Goal: Information Seeking & Learning: Learn about a topic

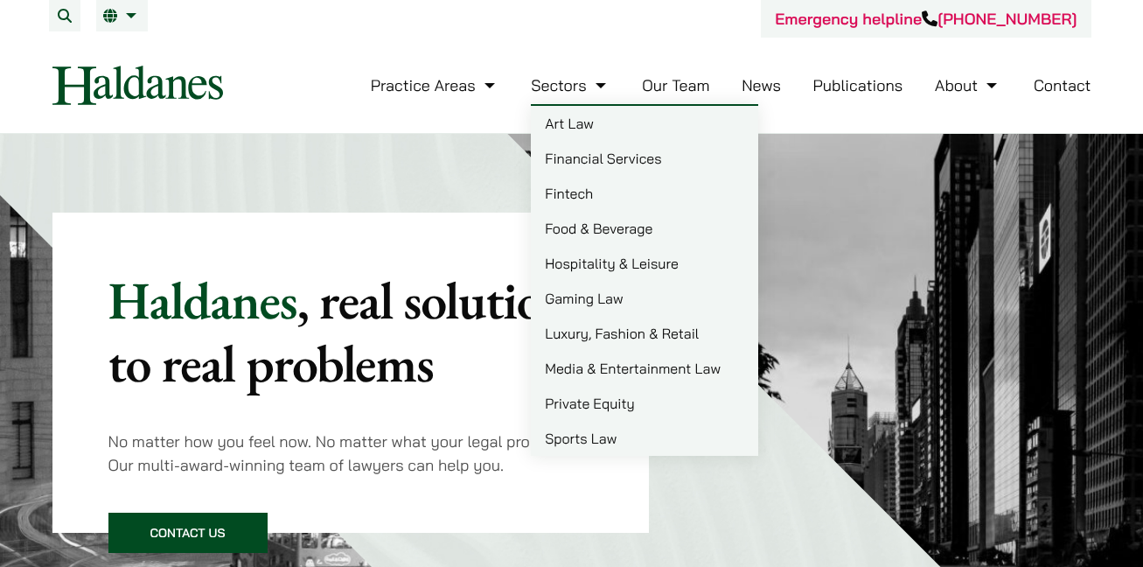
select select "English"
click at [600, 444] on link "Sports Law" at bounding box center [644, 438] width 227 height 35
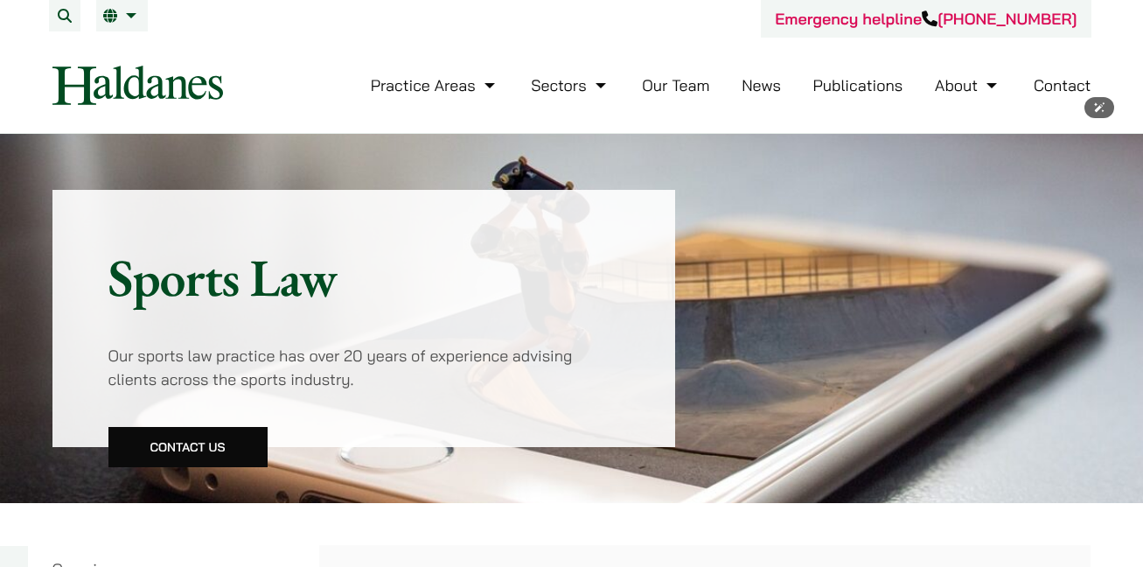
select select "English"
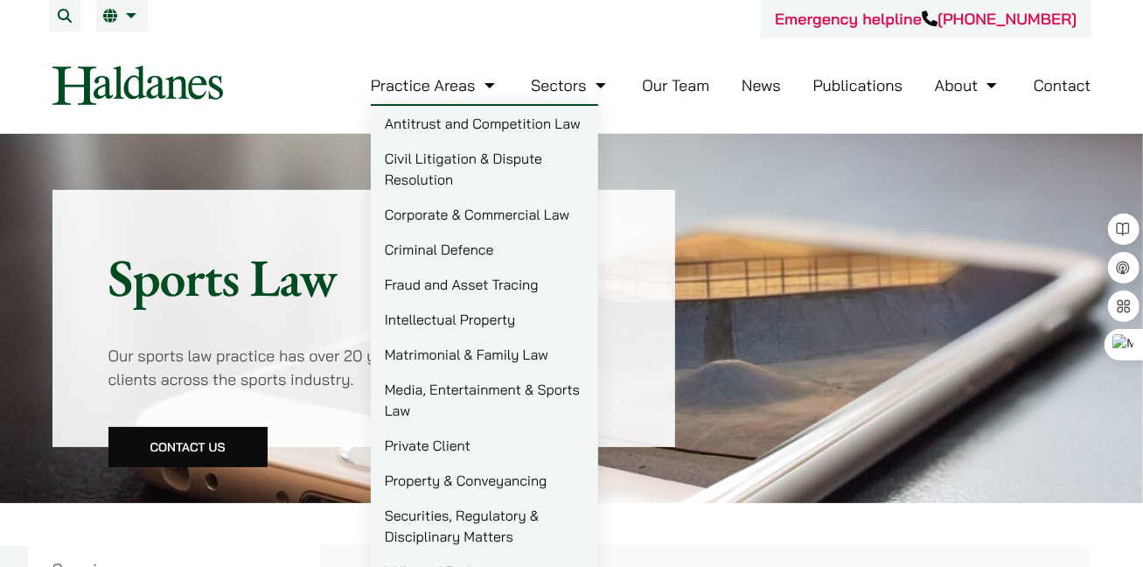
click at [430, 176] on link "Civil Litigation & Dispute Resolution" at bounding box center [484, 169] width 227 height 56
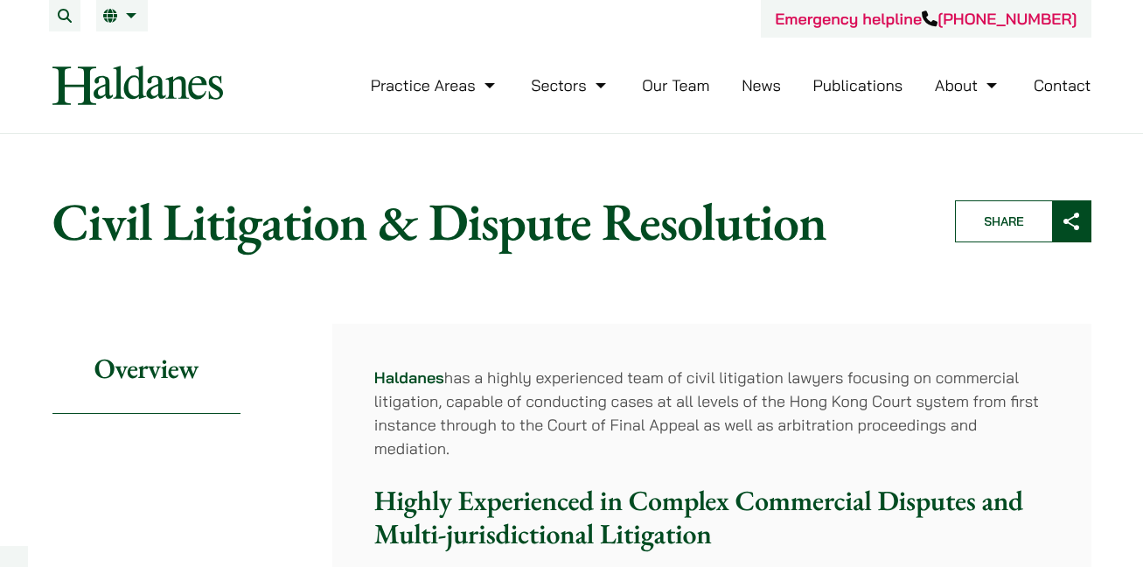
select select "English"
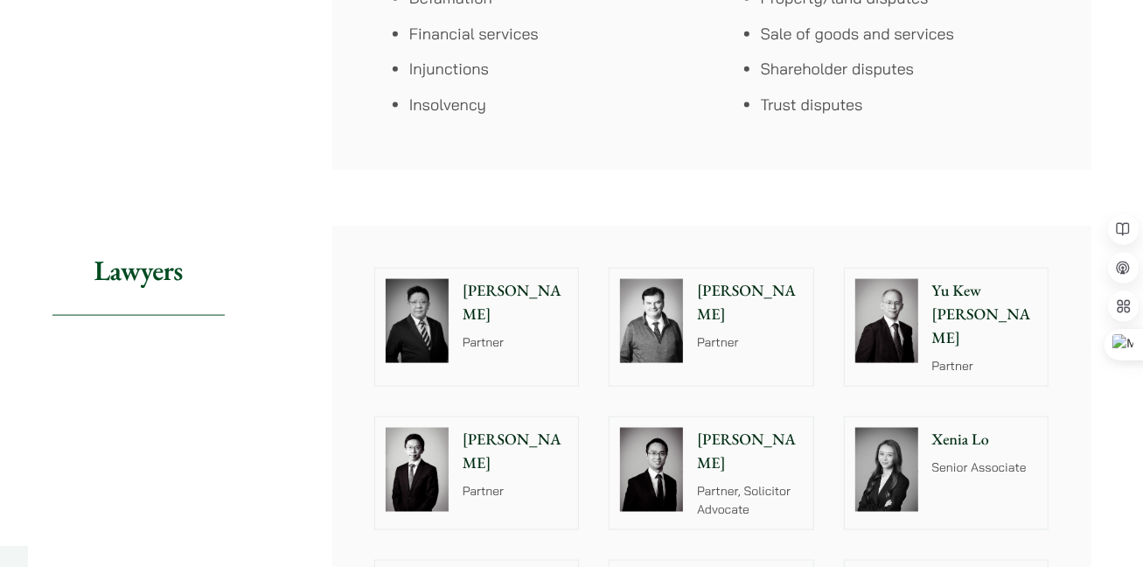
scroll to position [1431, 0]
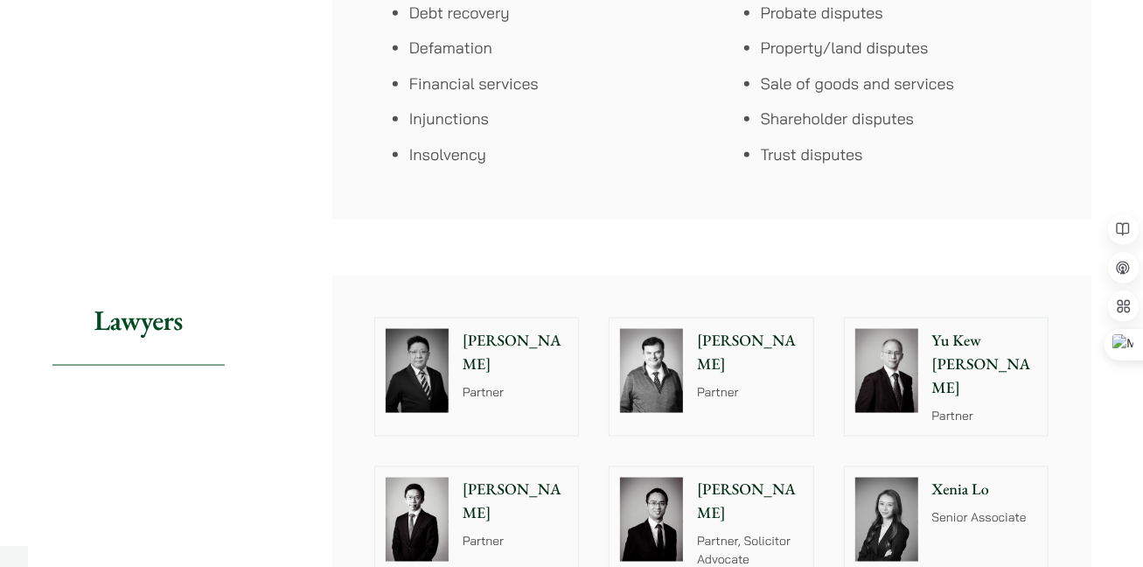
click at [997, 335] on p "Yu Kew Leung" at bounding box center [985, 364] width 106 height 71
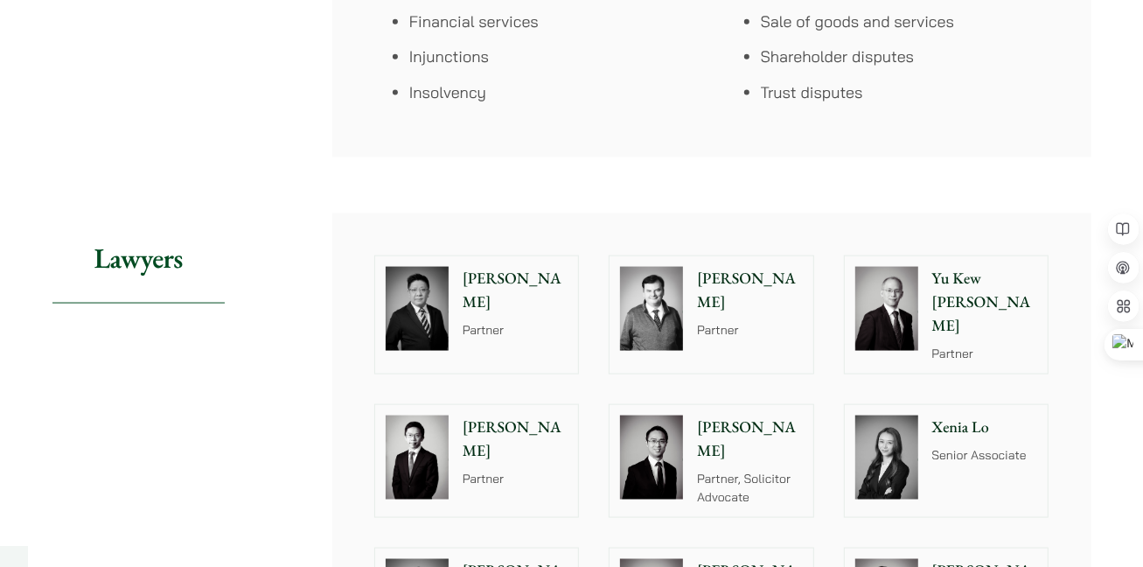
scroll to position [1510, 0]
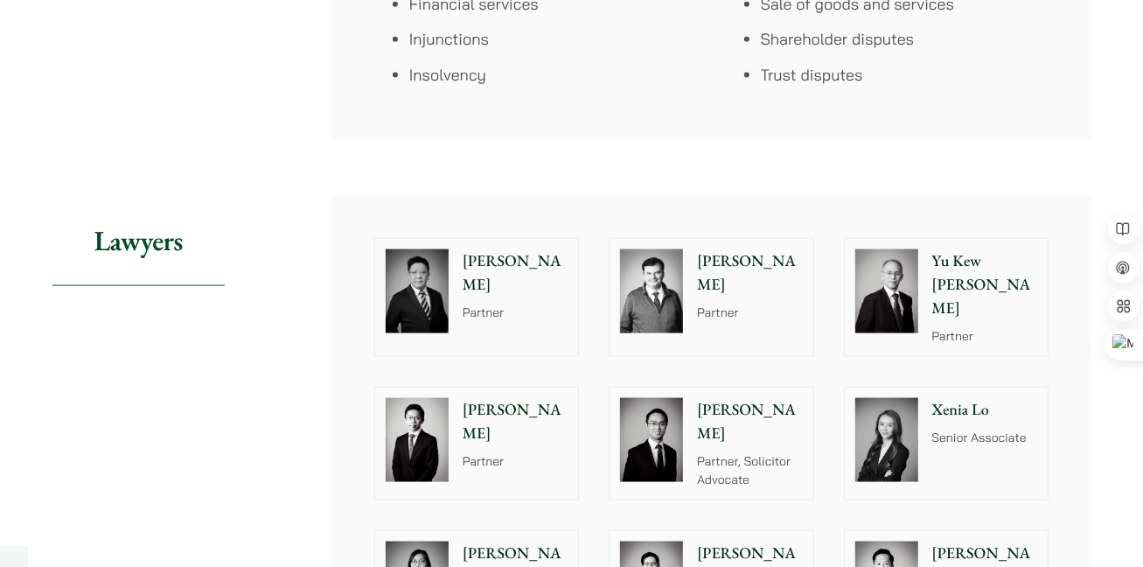
click at [516, 398] on p "Henry Ma" at bounding box center [516, 421] width 106 height 47
click at [751, 409] on div "Nathan Wong Partner, Solicitor Advocate" at bounding box center [753, 443] width 120 height 112
click at [717, 269] on p "Patrick Rattigan" at bounding box center [750, 272] width 106 height 47
click at [499, 261] on p "Paul Lui" at bounding box center [516, 272] width 106 height 47
click at [970, 300] on div "Yu Kew Leung Partner" at bounding box center [989, 297] width 120 height 117
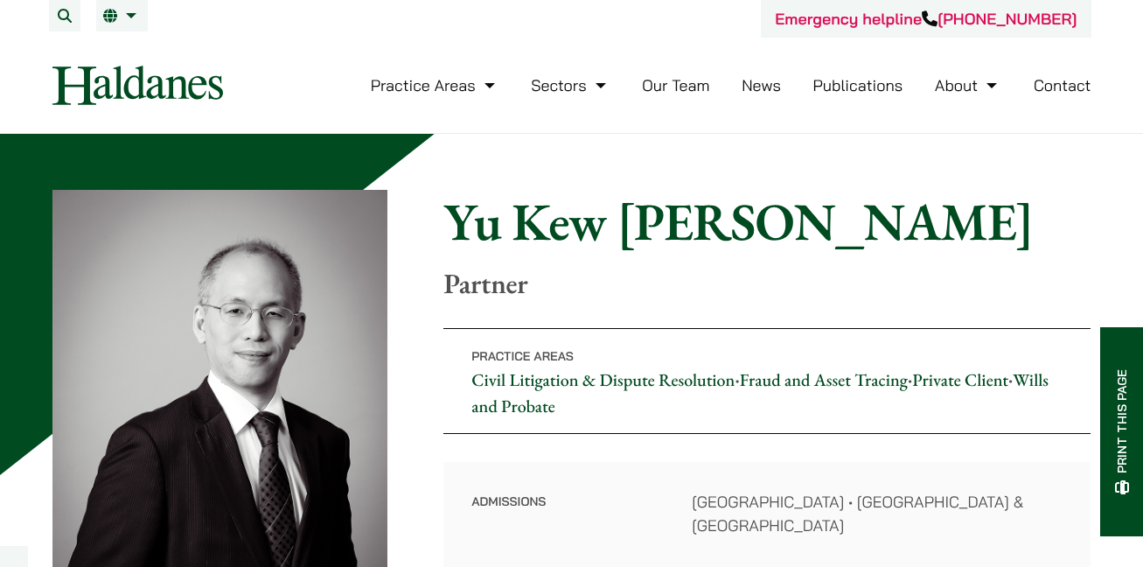
select select "English"
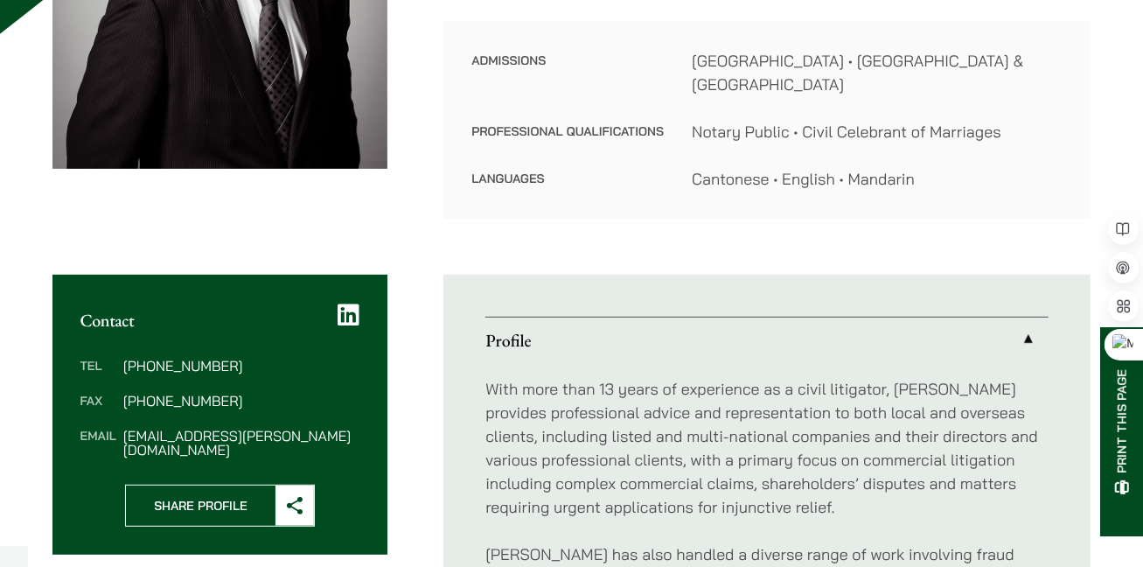
scroll to position [397, 0]
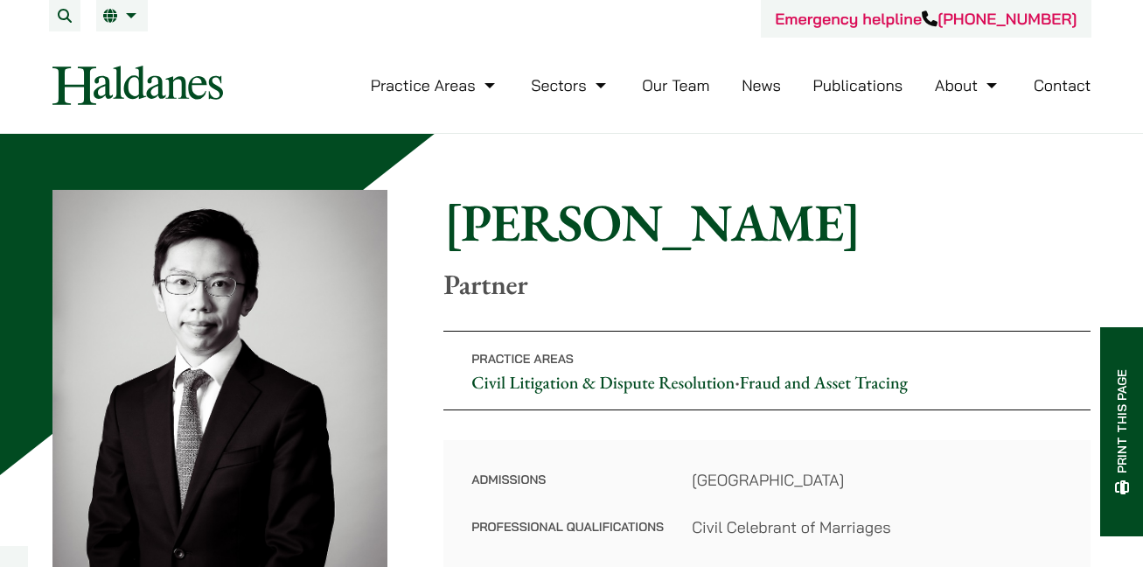
select select "English"
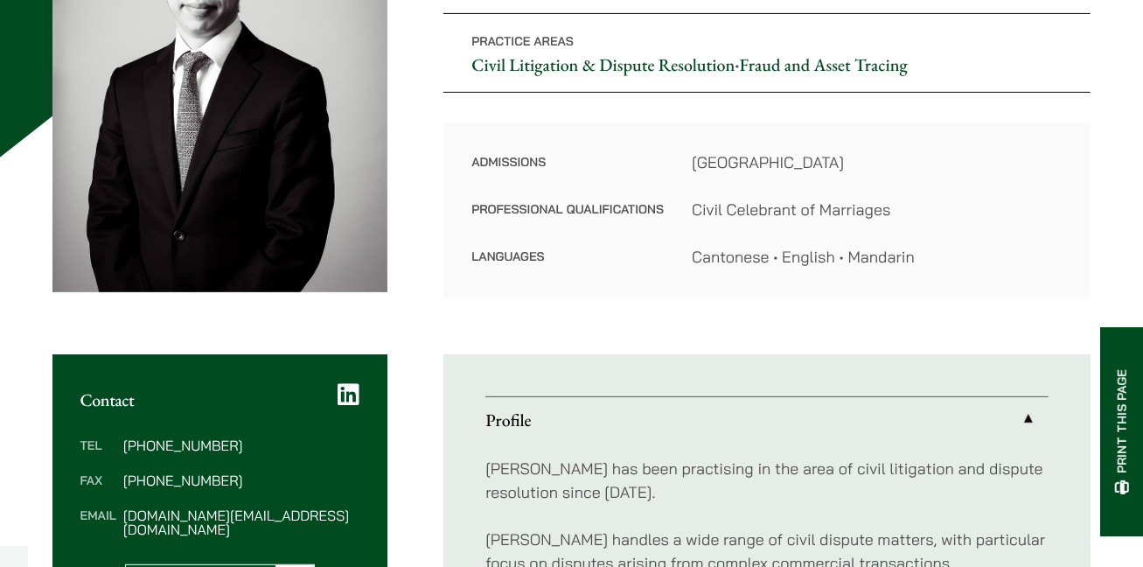
scroll to position [125, 0]
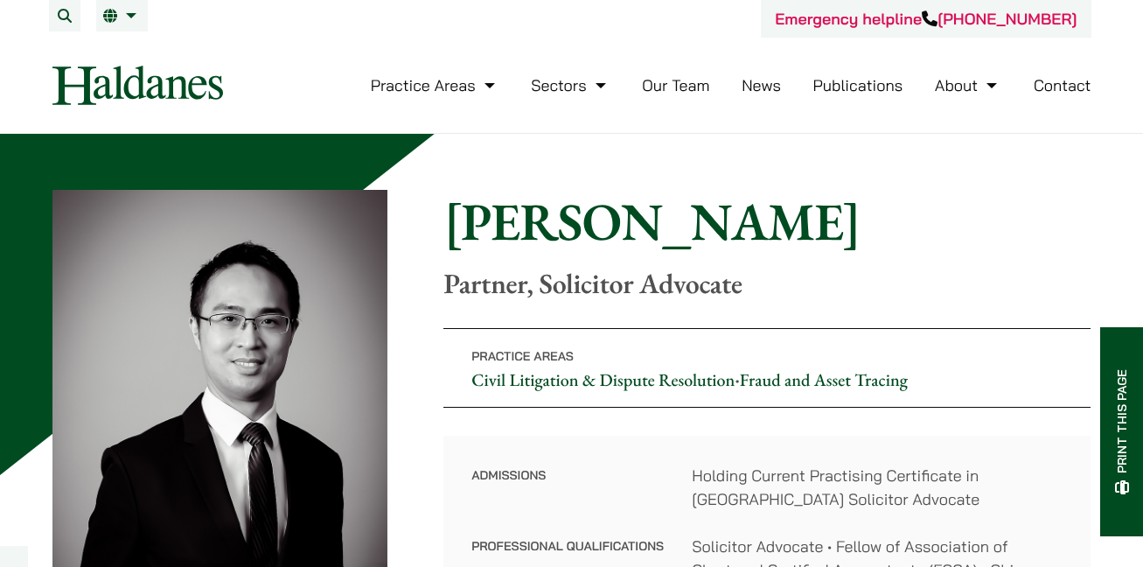
select select "English"
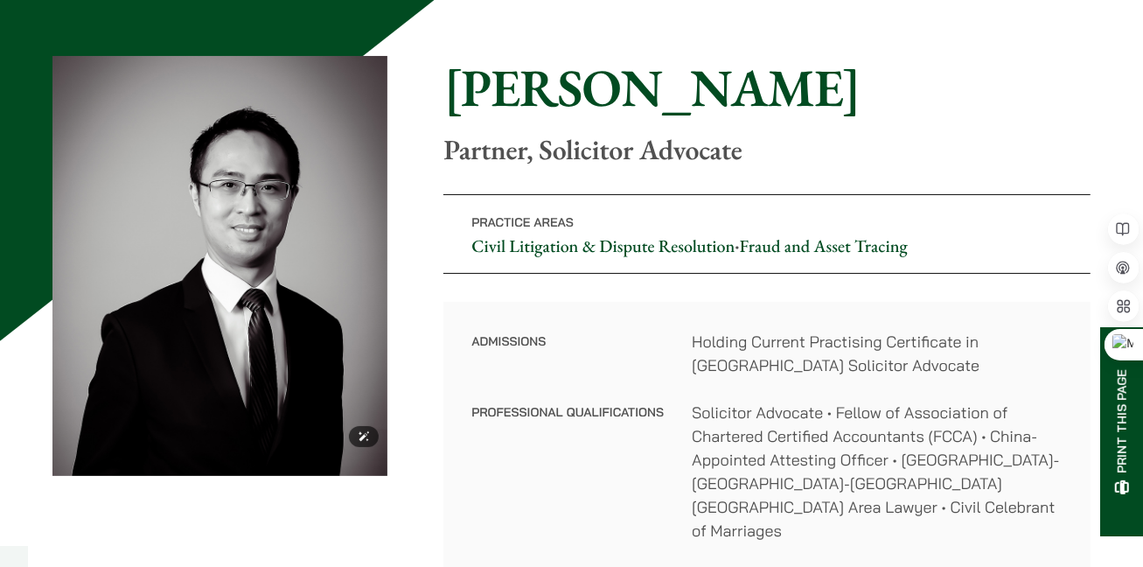
scroll to position [158, 0]
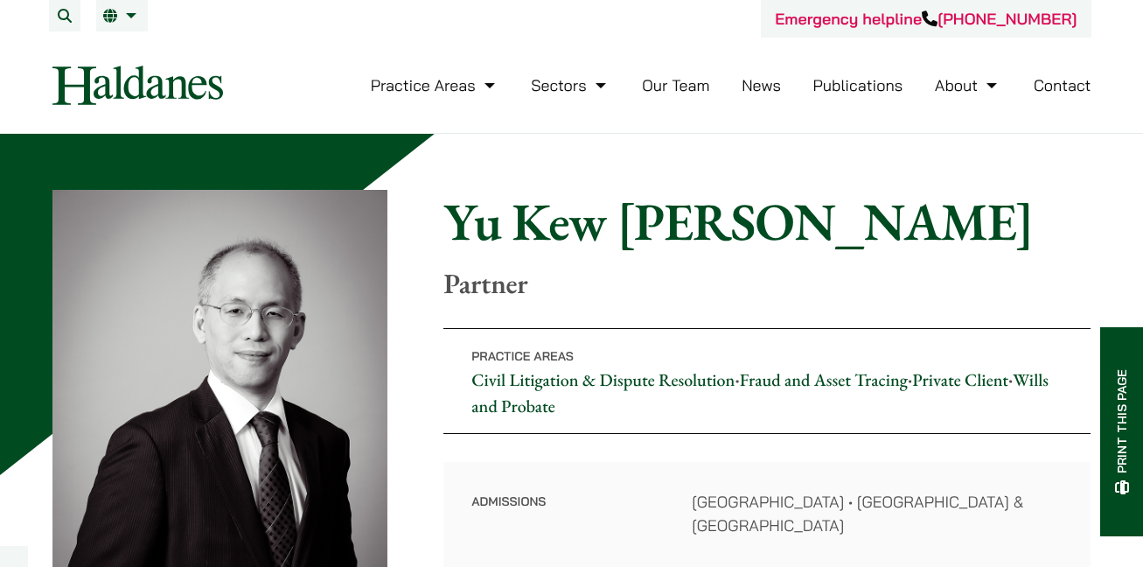
select select "English"
click at [686, 87] on link "Our Team" at bounding box center [675, 85] width 67 height 20
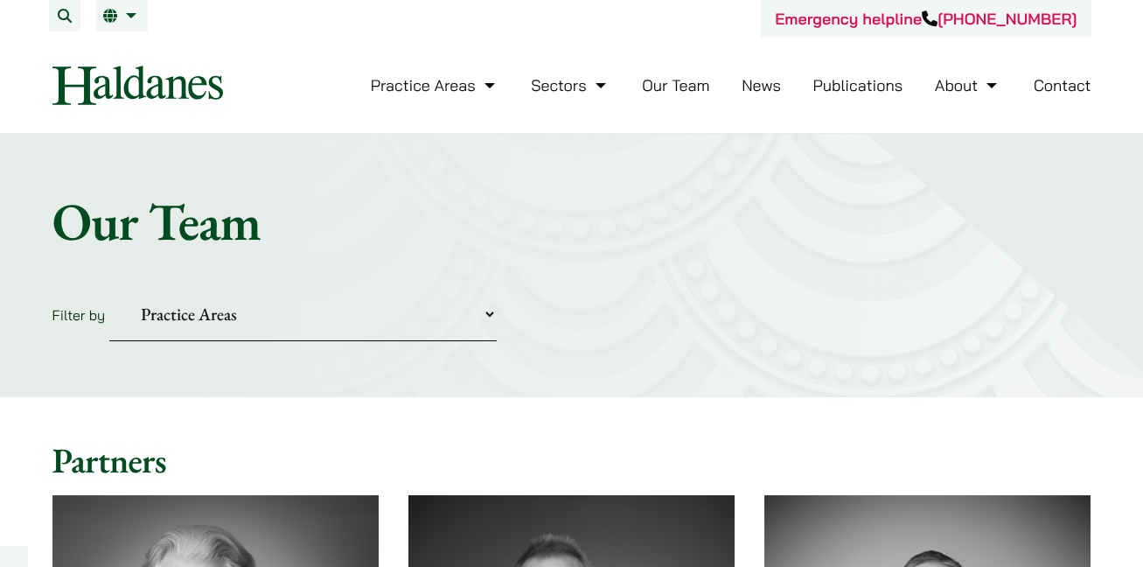
select select "English"
select select "civil-litigation-dispute-resolution"
click at [109, 288] on select "Practice Areas Antitrust and Competition Civil Litigation & Dispute Resolution …" at bounding box center [302, 314] width 387 height 53
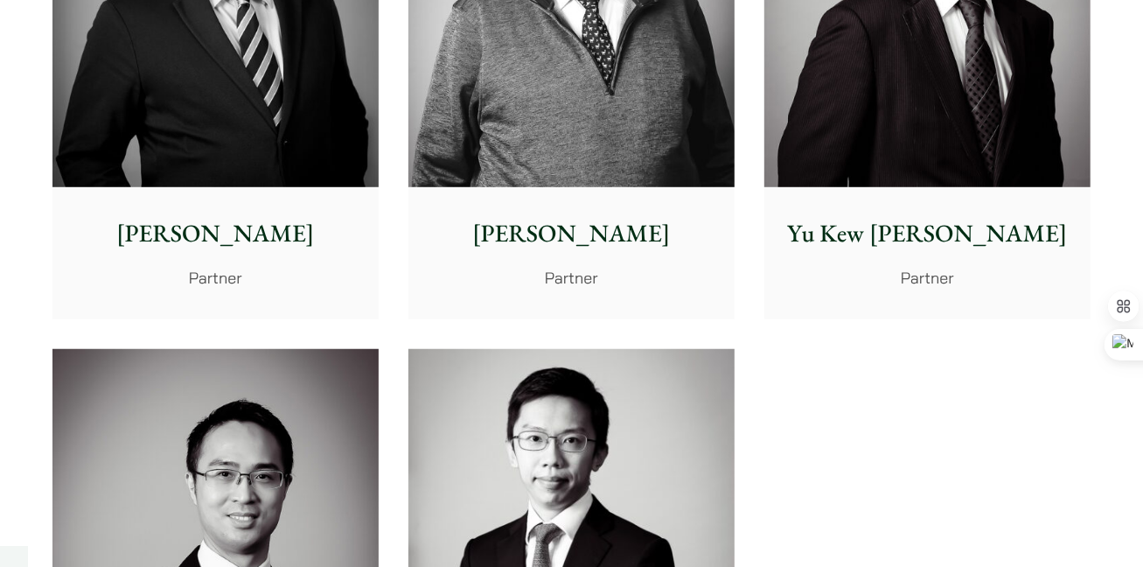
scroll to position [715, 0]
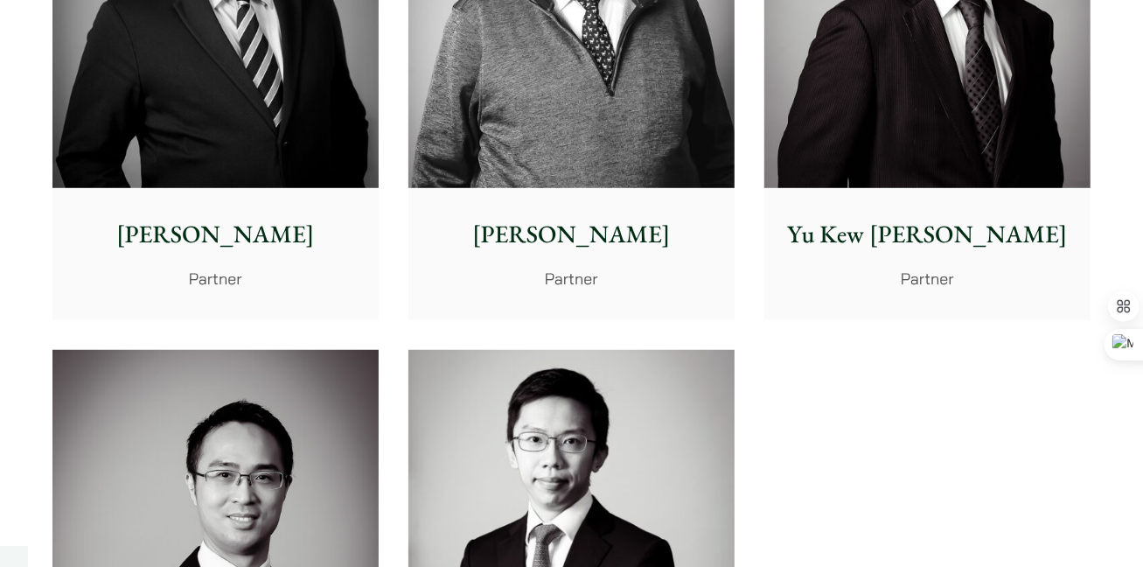
click at [968, 228] on p "Yu Kew [PERSON_NAME]" at bounding box center [927, 234] width 298 height 37
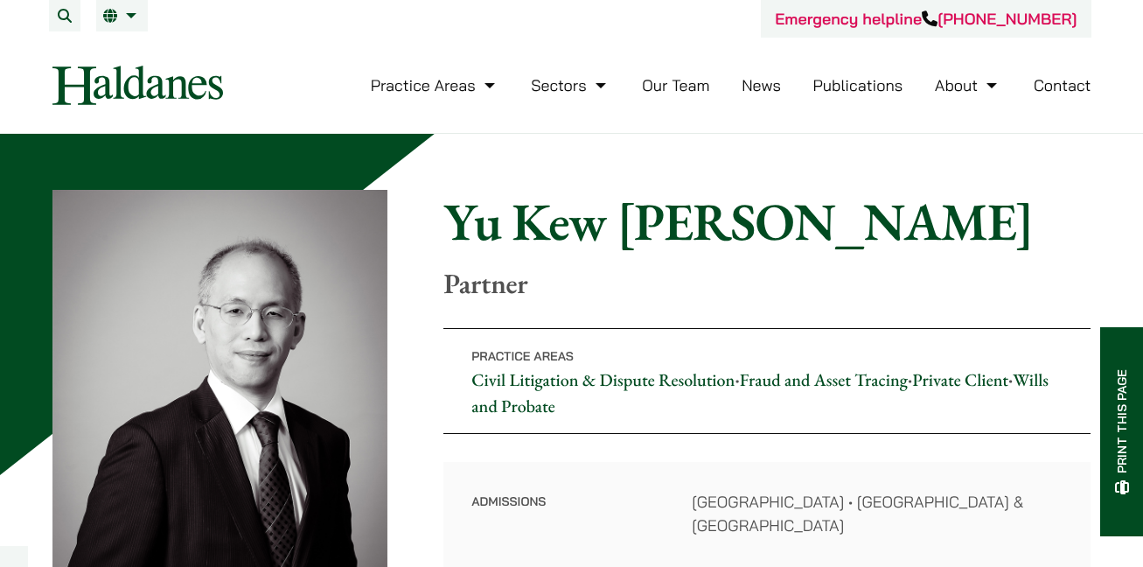
select select "English"
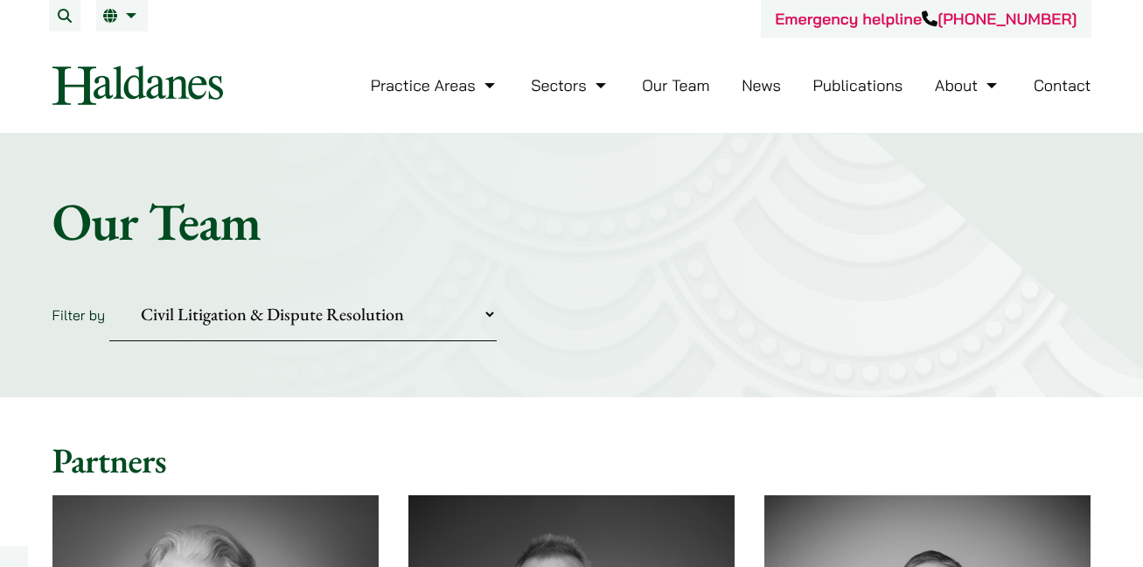
select select "civil-litigation-dispute-resolution"
select select "English"
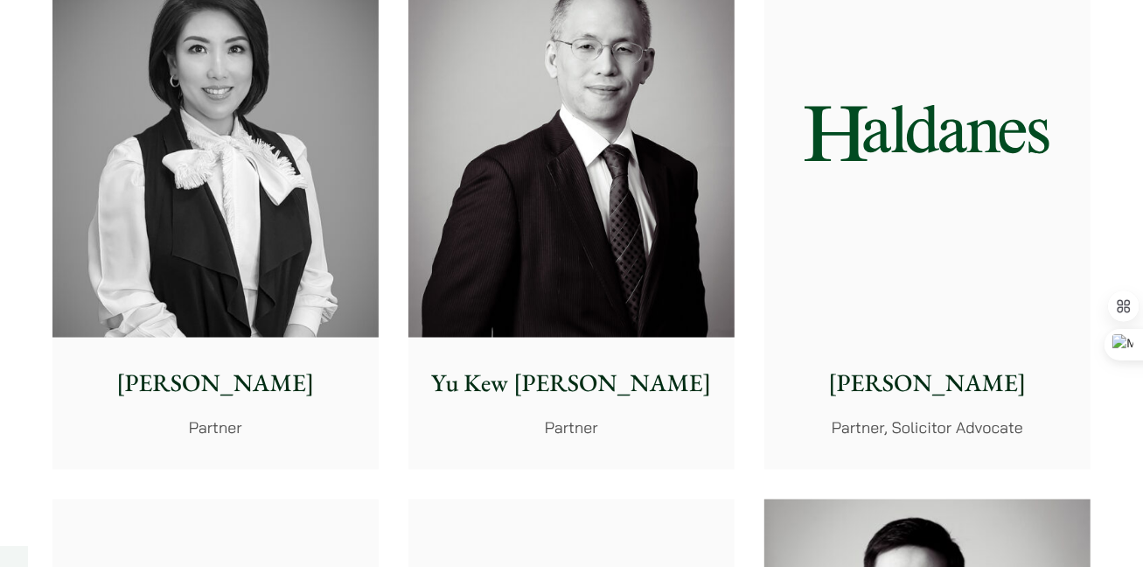
scroll to position [1669, 0]
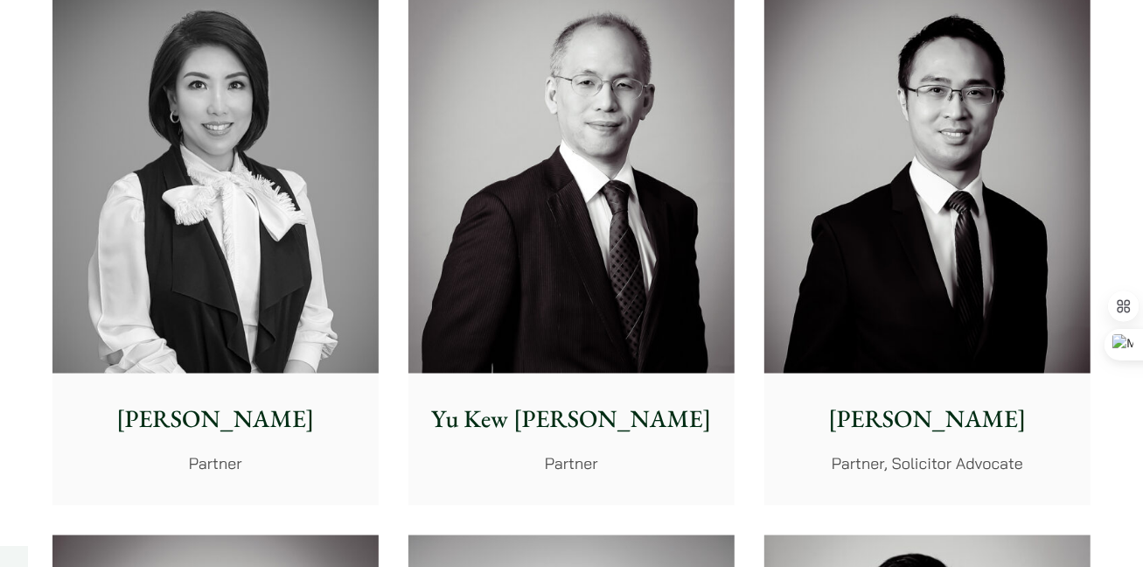
click at [1003, 409] on p "[PERSON_NAME]" at bounding box center [927, 419] width 298 height 37
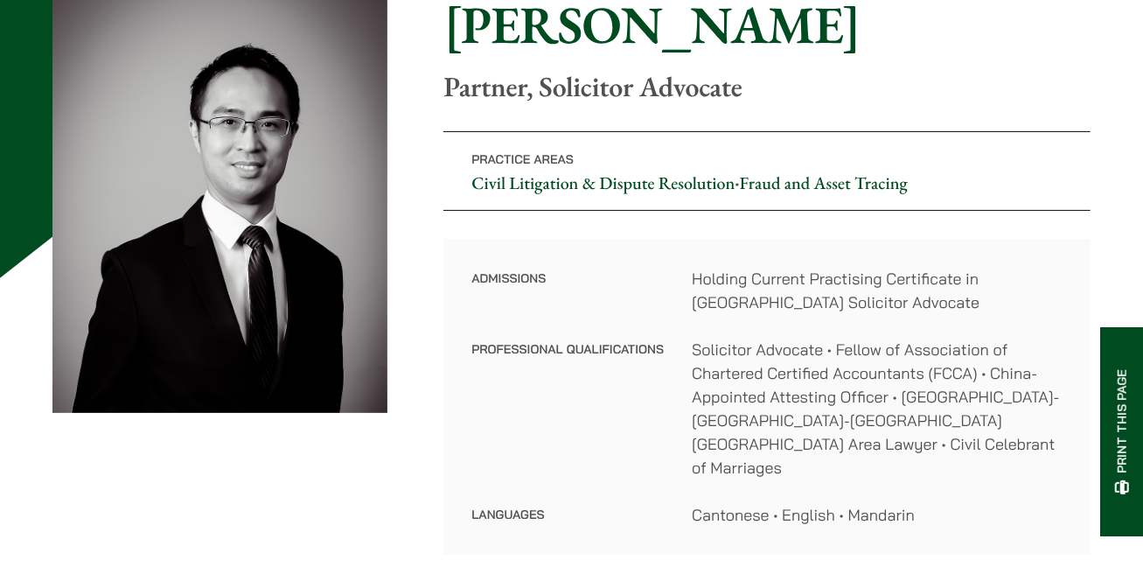
select select "English"
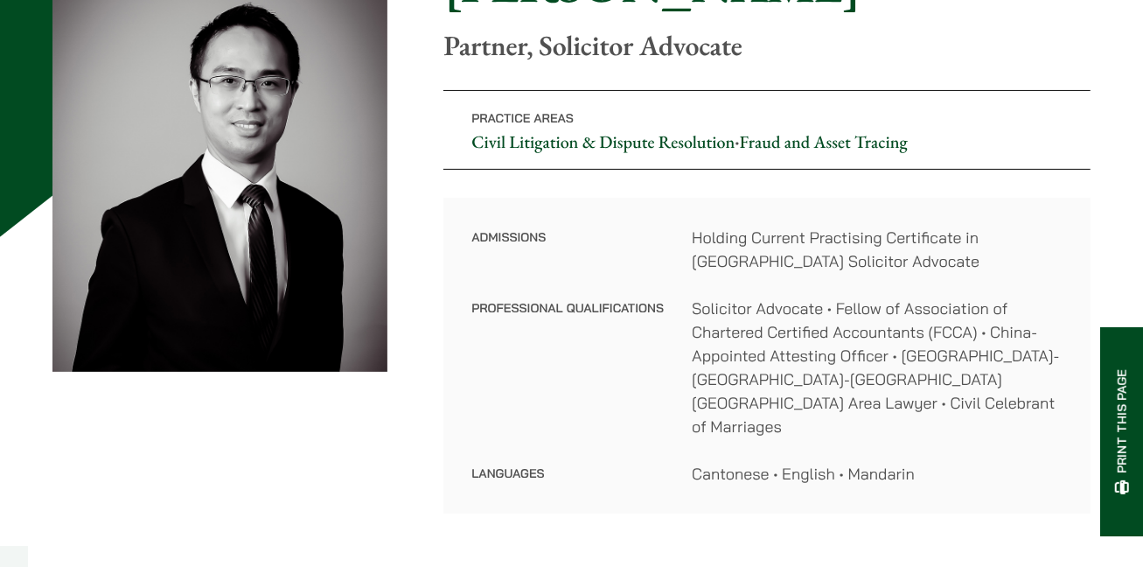
scroll to position [125, 0]
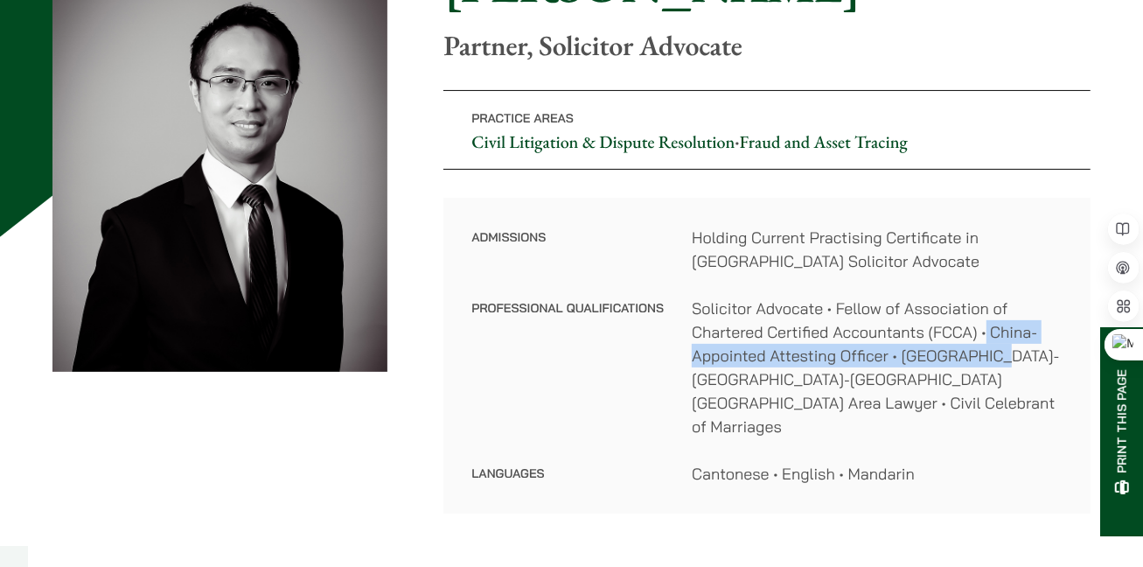
drag, startPoint x: 985, startPoint y: 324, endPoint x: 1014, endPoint y: 361, distance: 47.4
click at [1014, 361] on dd "Solicitor Advocate • Fellow of Association of Chartered Certified Accountants (…" at bounding box center [877, 367] width 371 height 142
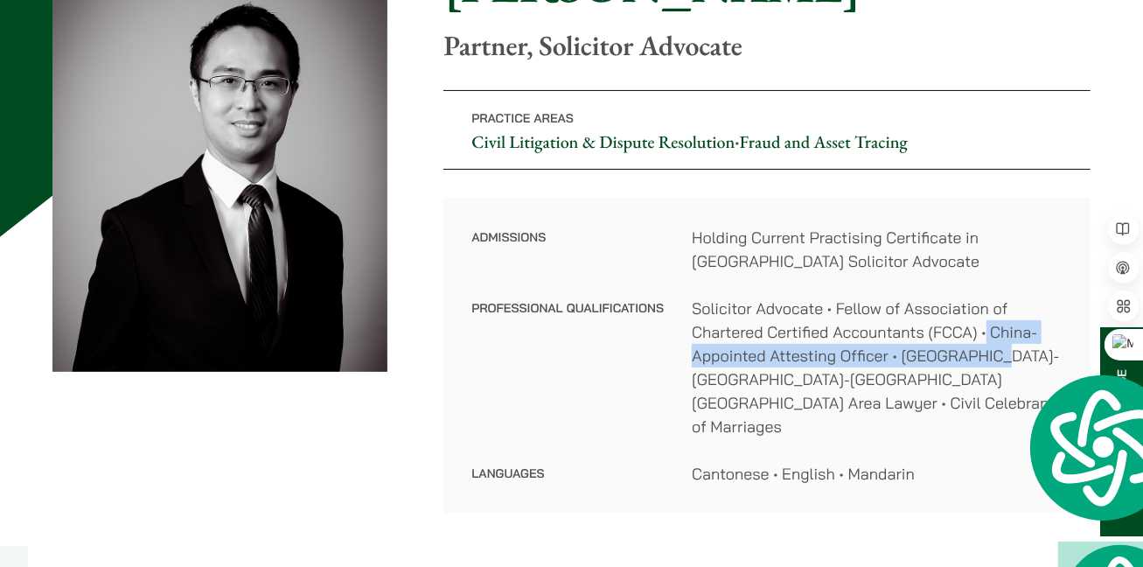
click at [769, 345] on dd "Solicitor Advocate • Fellow of Association of Chartered Certified Accountants (…" at bounding box center [877, 367] width 371 height 142
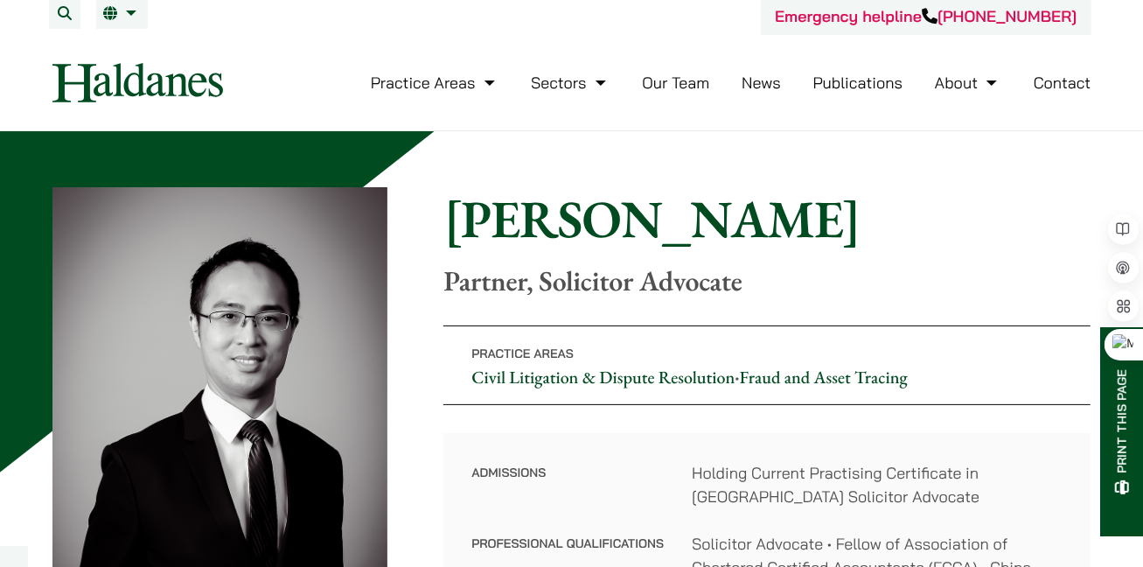
scroll to position [0, 0]
